Goal: Navigation & Orientation: Find specific page/section

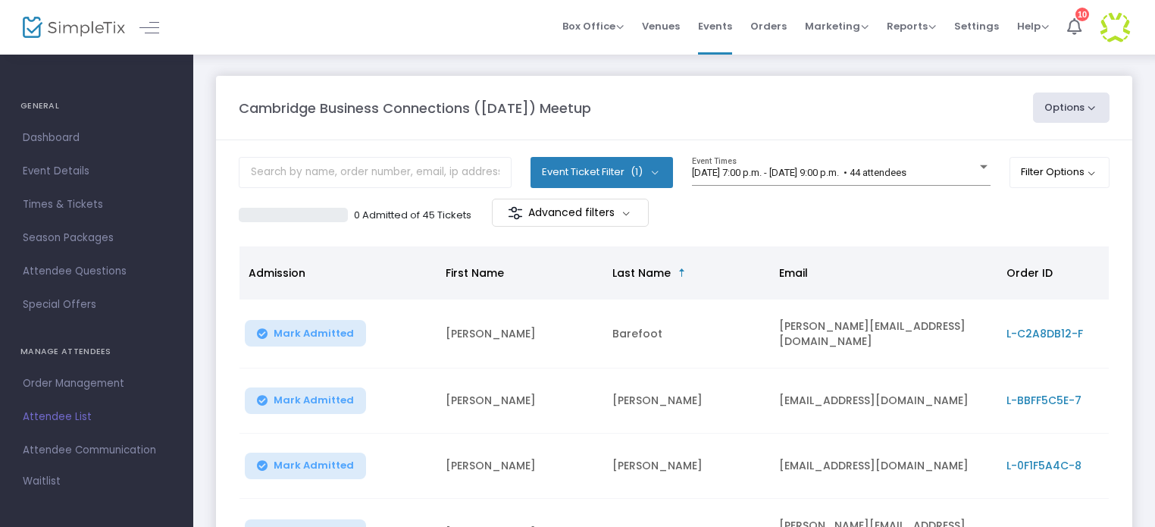
click at [76, 30] on img at bounding box center [74, 28] width 102 height 22
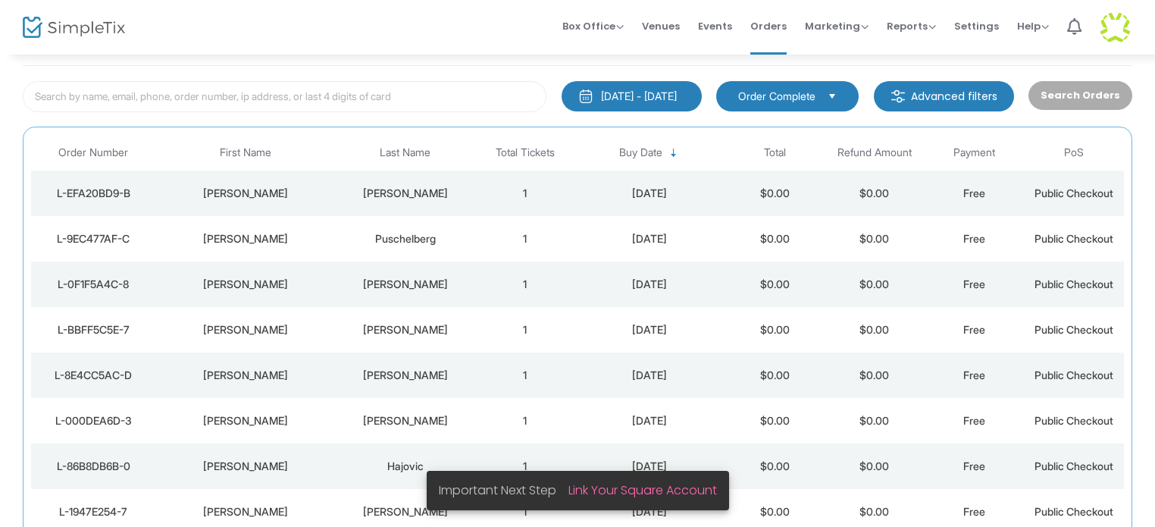
scroll to position [80, 0]
